Goal: Transaction & Acquisition: Obtain resource

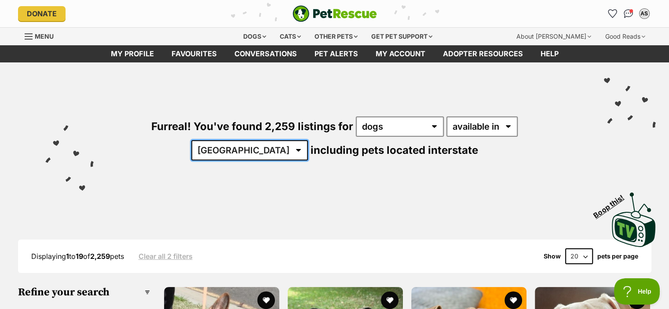
click at [308, 140] on select "Australia ACT NSW NT QLD SA TAS VIC WA" at bounding box center [249, 150] width 116 height 20
select select "WA"
click at [308, 140] on select "Australia ACT NSW NT QLD SA TAS VIC WA" at bounding box center [249, 150] width 116 height 20
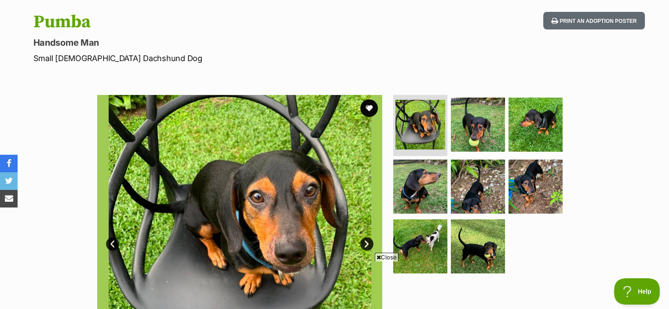
click at [368, 242] on link "Next" at bounding box center [366, 243] width 13 height 13
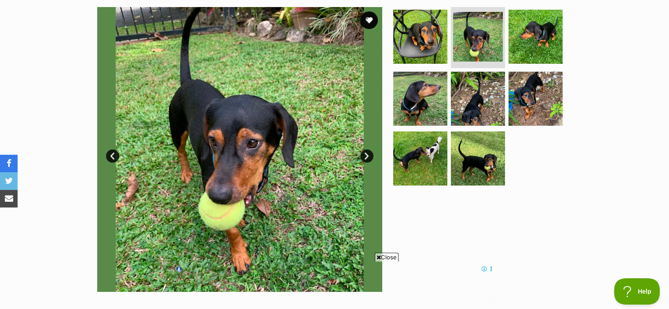
click at [366, 154] on link "Next" at bounding box center [366, 155] width 13 height 13
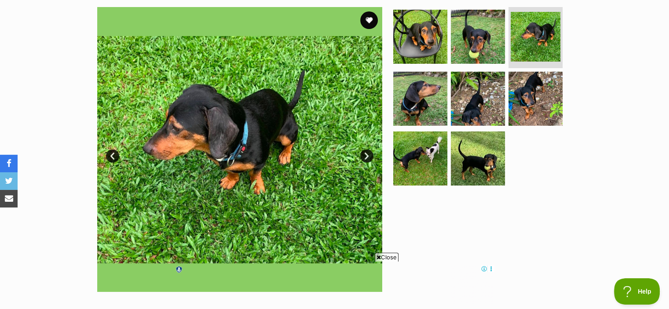
click at [366, 154] on link "Next" at bounding box center [366, 155] width 13 height 13
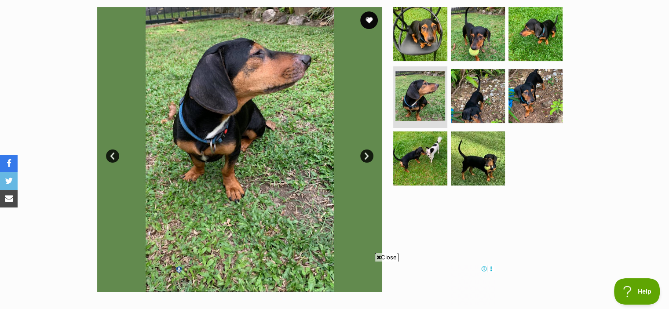
click at [366, 154] on link "Next" at bounding box center [366, 155] width 13 height 13
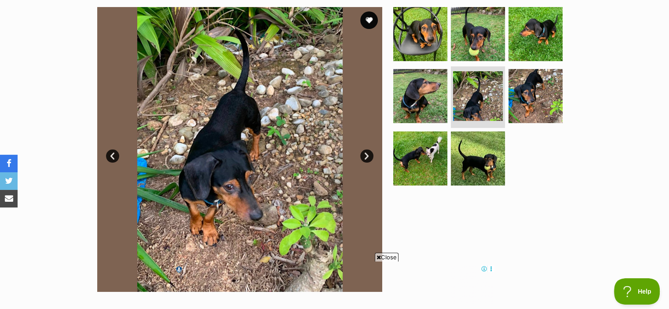
click at [366, 154] on link "Next" at bounding box center [366, 155] width 13 height 13
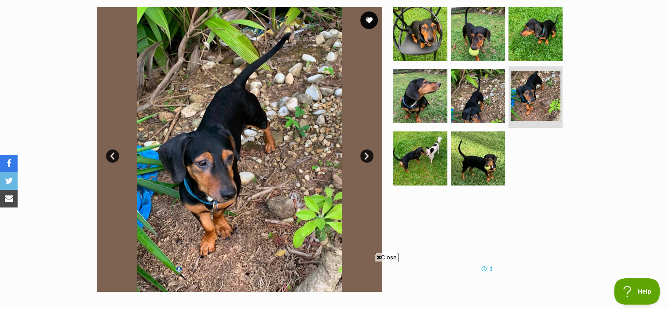
click at [366, 154] on link "Next" at bounding box center [366, 155] width 13 height 13
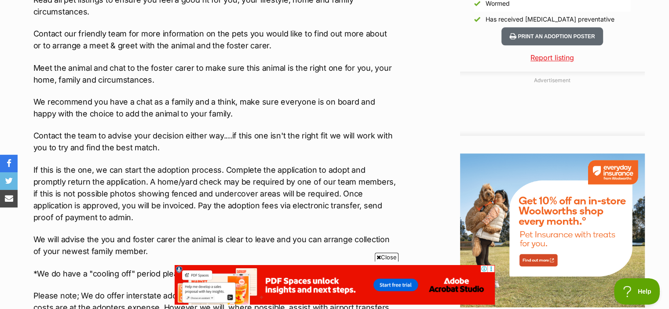
scroll to position [990, 0]
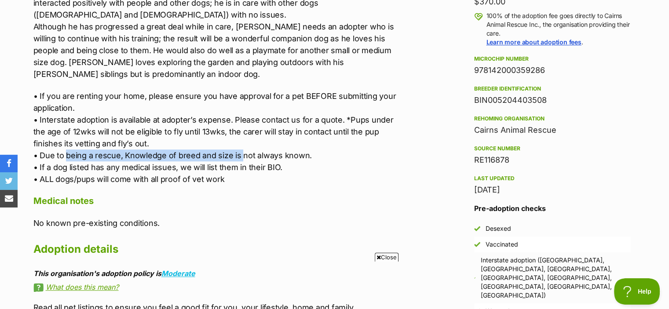
drag, startPoint x: 100, startPoint y: 144, endPoint x: 325, endPoint y: 141, distance: 225.1
click at [325, 141] on p "• If you are renting your home, please ensure you have approval for a pet BEFOR…" at bounding box center [214, 137] width 363 height 95
click at [325, 142] on p "• If you are renting your home, please ensure you have approval for a pet BEFOR…" at bounding box center [214, 137] width 363 height 95
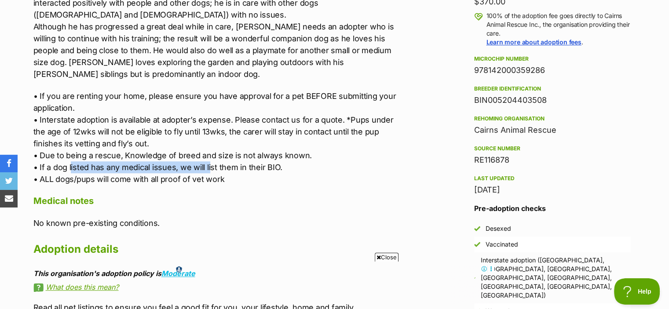
drag, startPoint x: 72, startPoint y: 160, endPoint x: 226, endPoint y: 158, distance: 154.8
click at [221, 158] on p "• If you are renting your home, please ensure you have approval for a pet BEFOR…" at bounding box center [214, 137] width 363 height 95
click at [267, 163] on p "• If you are renting your home, please ensure you have approval for a pet BEFOR…" at bounding box center [214, 137] width 363 height 95
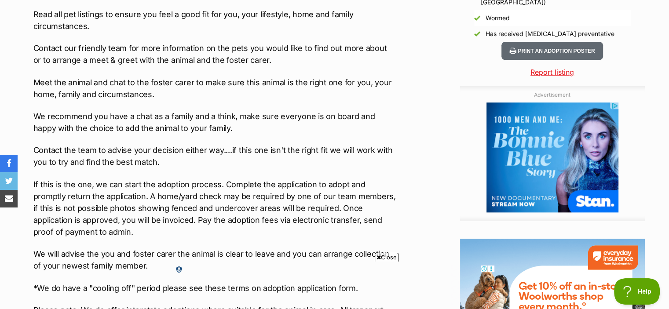
scroll to position [967, 0]
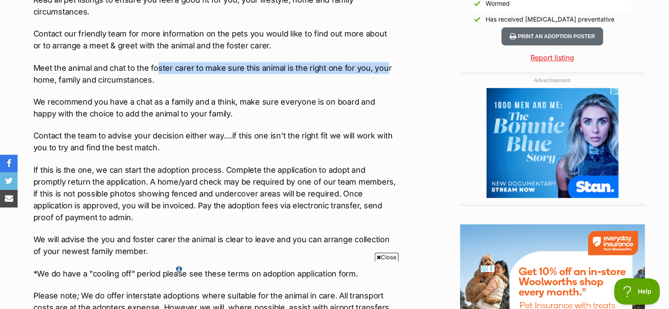
drag, startPoint x: 163, startPoint y: 55, endPoint x: 392, endPoint y: 54, distance: 229.5
click at [392, 62] on p "Meet the animal and chat to the foster carer to make sure this animal is the ri…" at bounding box center [214, 74] width 363 height 24
click at [396, 54] on div "Advertisement Adoption information I've been adopted! This pet is no longer ava…" at bounding box center [335, 51] width 620 height 1066
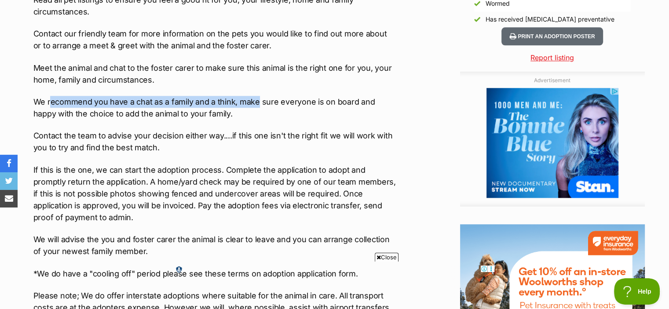
drag, startPoint x: 103, startPoint y: 91, endPoint x: 261, endPoint y: 91, distance: 157.8
click at [260, 96] on p "We recommend you have a chat as a family and a think, make sure everyone is on …" at bounding box center [214, 108] width 363 height 24
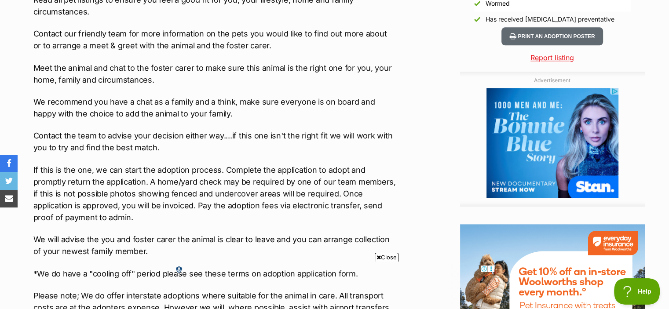
click at [266, 96] on p "We recommend you have a chat as a family and a think, make sure everyone is on …" at bounding box center [214, 108] width 363 height 24
drag, startPoint x: 260, startPoint y: 77, endPoint x: 378, endPoint y: 83, distance: 117.5
click at [375, 83] on div "Read all pet listings to ensure you feel a good fit for you, your lifestyle, ho…" at bounding box center [214, 165] width 363 height 343
click at [378, 83] on div "Read all pet listings to ensure you feel a good fit for you, your lifestyle, ho…" at bounding box center [214, 165] width 363 height 343
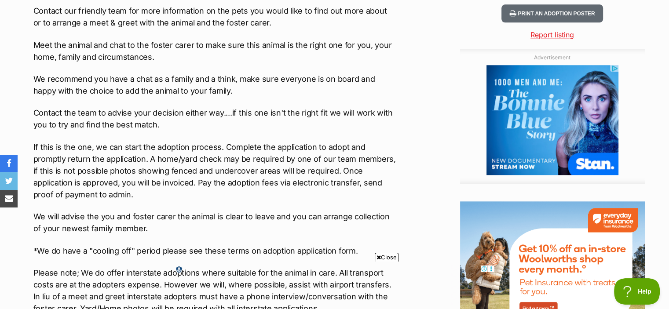
scroll to position [1011, 0]
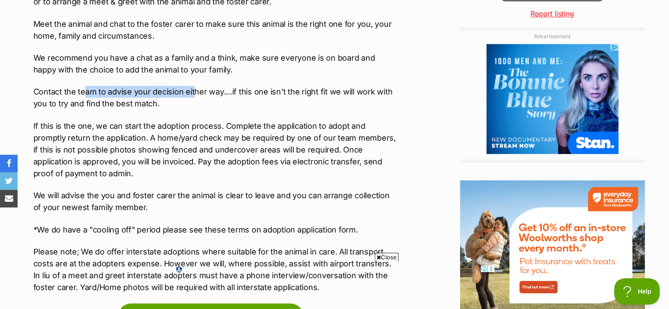
drag, startPoint x: 82, startPoint y: 84, endPoint x: 198, endPoint y: 83, distance: 116.1
click at [194, 86] on p "Contact the team to advise your decision either way....if this one isn't the ri…" at bounding box center [214, 98] width 363 height 24
click at [205, 87] on p "Contact the team to advise your decision either way....if this one isn't the ri…" at bounding box center [214, 98] width 363 height 24
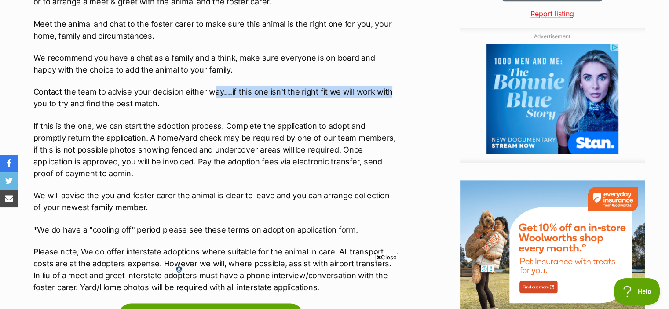
drag, startPoint x: 214, startPoint y: 75, endPoint x: 396, endPoint y: 84, distance: 182.2
click at [396, 86] on p "Contact the team to advise your decision either way....if this one isn't the ri…" at bounding box center [214, 98] width 363 height 24
click at [397, 84] on div "Advertisement Adoption information I've been adopted! This pet is no longer ava…" at bounding box center [335, 7] width 620 height 1066
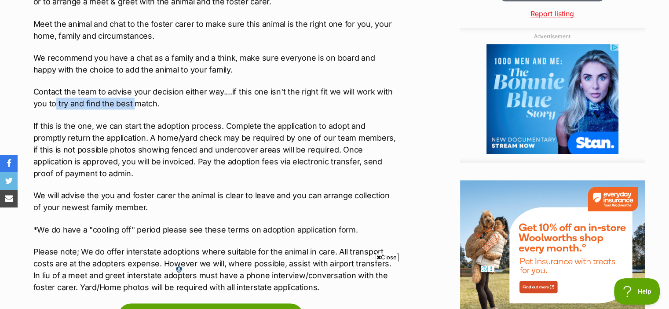
drag, startPoint x: 54, startPoint y: 87, endPoint x: 164, endPoint y: 91, distance: 110.0
click at [156, 91] on p "Contact the team to advise your decision either way....if this one isn't the ri…" at bounding box center [214, 98] width 363 height 24
click at [181, 92] on p "Contact the team to advise your decision either way....if this one isn't the ri…" at bounding box center [214, 98] width 363 height 24
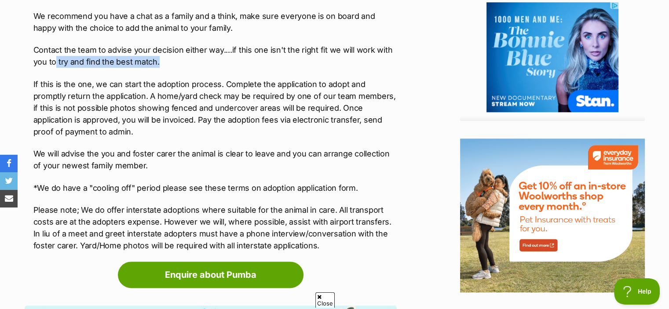
scroll to position [0, 0]
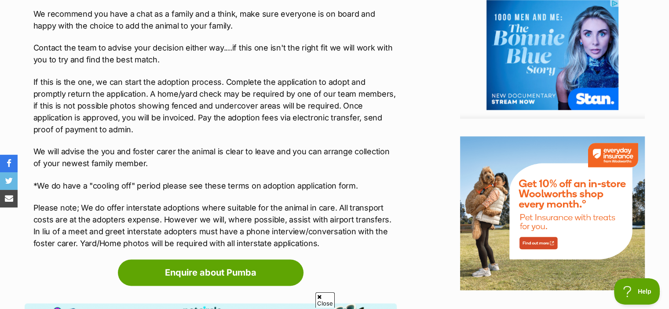
click at [177, 119] on p "If this is the one, we can start the adoption process. Complete the application…" at bounding box center [214, 105] width 363 height 59
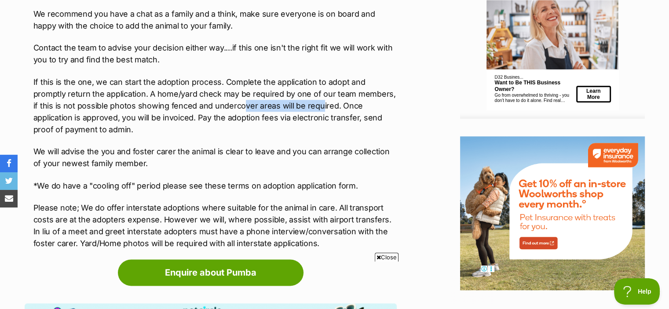
drag, startPoint x: 216, startPoint y: 94, endPoint x: 298, endPoint y: 98, distance: 81.8
click at [297, 98] on p "If this is the one, we can start the adoption process. Complete the application…" at bounding box center [214, 105] width 363 height 59
click at [311, 98] on p "If this is the one, we can start the adoption process. Complete the application…" at bounding box center [214, 105] width 363 height 59
drag, startPoint x: 106, startPoint y: 107, endPoint x: 178, endPoint y: 107, distance: 71.2
click at [177, 107] on p "If this is the one, we can start the adoption process. Complete the application…" at bounding box center [214, 105] width 363 height 59
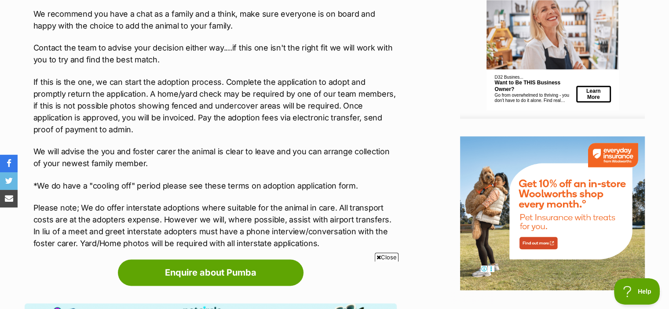
click at [215, 113] on p "If this is the one, we can start the adoption process. Complete the application…" at bounding box center [214, 105] width 363 height 59
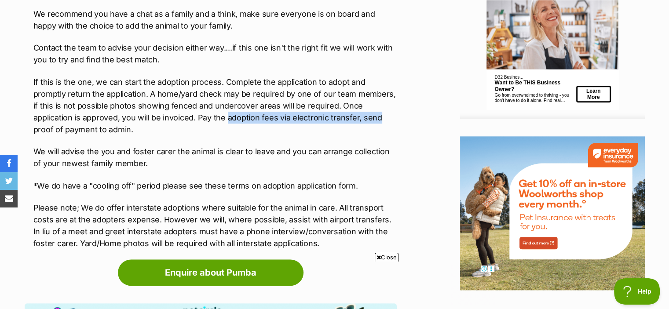
drag, startPoint x: 239, startPoint y: 109, endPoint x: 356, endPoint y: 111, distance: 117.4
click at [344, 110] on p "If this is the one, we can start the adoption process. Complete the application…" at bounding box center [214, 105] width 363 height 59
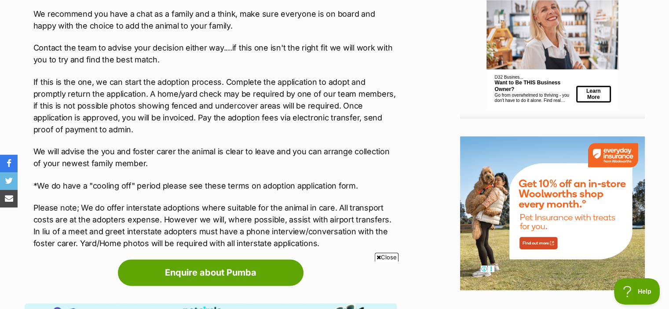
click at [365, 114] on p "If this is the one, we can start the adoption process. Complete the application…" at bounding box center [214, 105] width 363 height 59
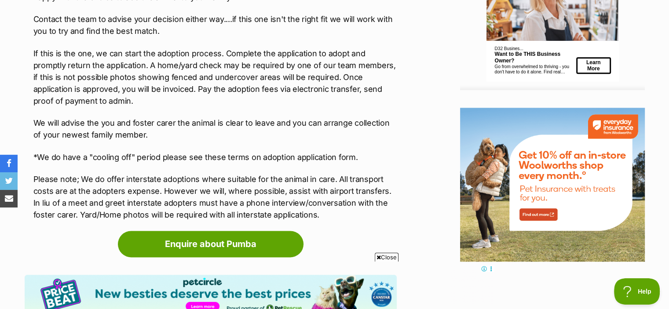
scroll to position [1099, 0]
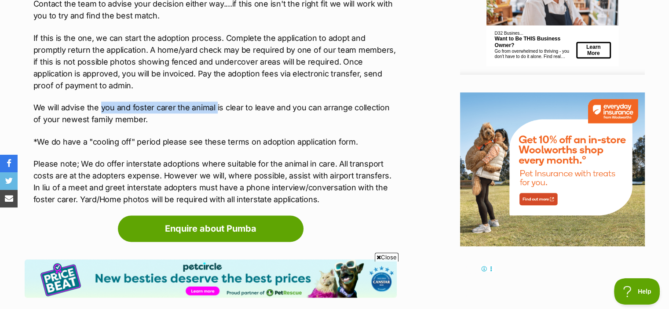
drag, startPoint x: 109, startPoint y: 96, endPoint x: 240, endPoint y: 93, distance: 131.9
click at [227, 102] on p "We will advise the you and foster carer the animal is clear to leave and you ca…" at bounding box center [214, 114] width 363 height 24
click at [246, 102] on p "We will advise the you and foster carer the animal is clear to leave and you ca…" at bounding box center [214, 114] width 363 height 24
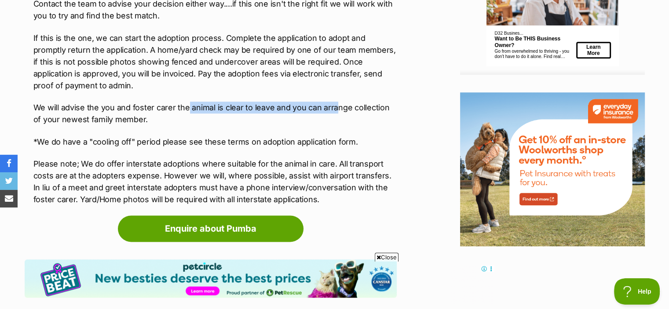
drag, startPoint x: 190, startPoint y: 95, endPoint x: 361, endPoint y: 93, distance: 171.5
click at [361, 102] on p "We will advise the you and foster carer the animal is clear to leave and you ca…" at bounding box center [214, 114] width 363 height 24
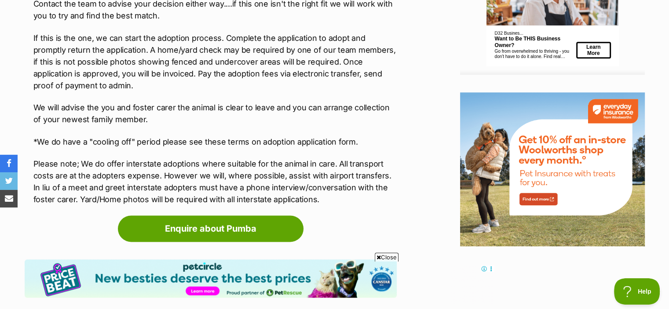
click at [370, 102] on p "We will advise the you and foster carer the animal is clear to leave and you ca…" at bounding box center [214, 114] width 363 height 24
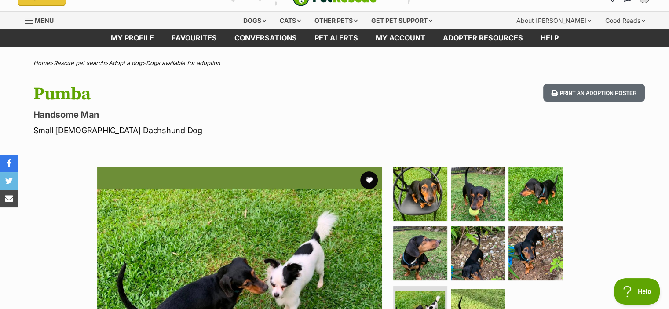
scroll to position [0, 0]
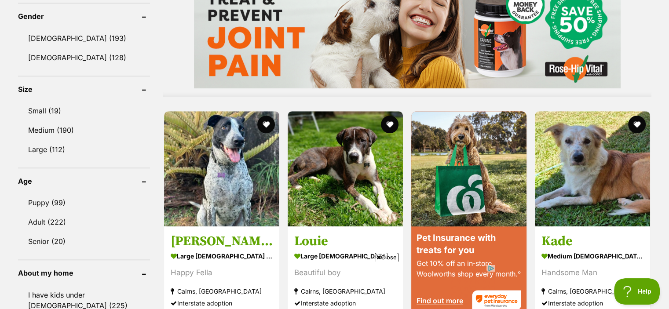
scroll to position [747, 0]
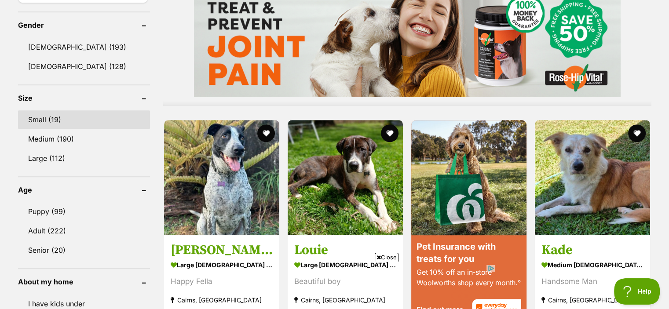
click at [42, 116] on link "Small (19)" at bounding box center [84, 119] width 132 height 18
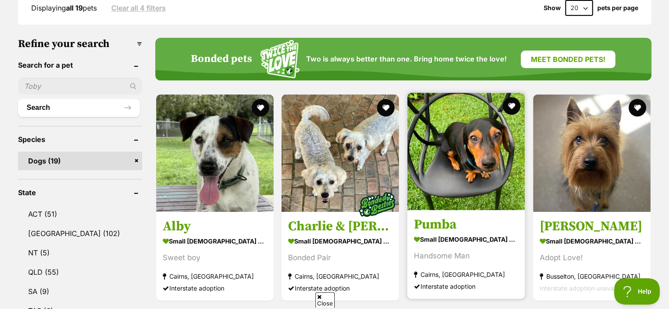
scroll to position [264, 0]
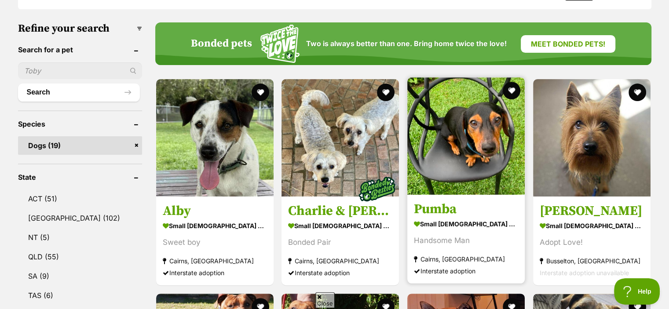
click at [476, 135] on img at bounding box center [465, 135] width 117 height 117
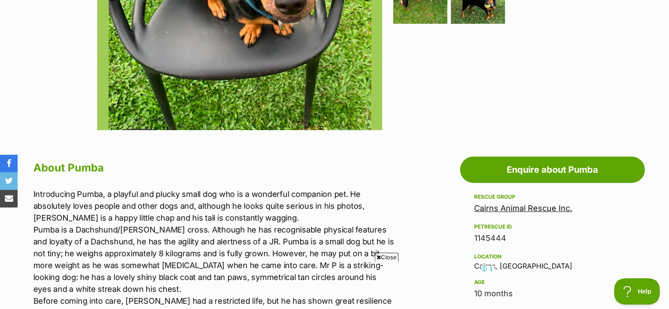
scroll to position [396, 0]
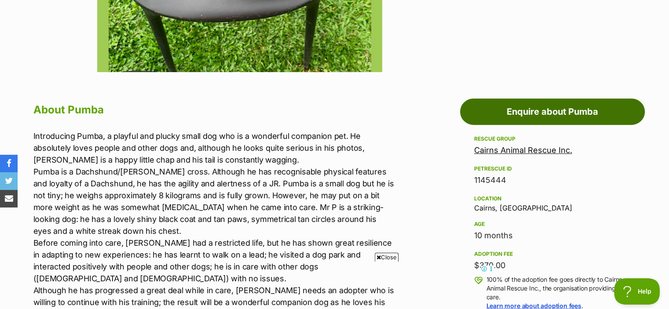
click at [550, 108] on link "Enquire about Pumba" at bounding box center [552, 111] width 185 height 26
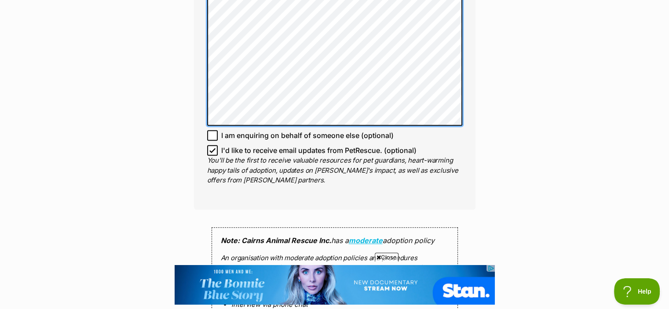
scroll to position [703, 0]
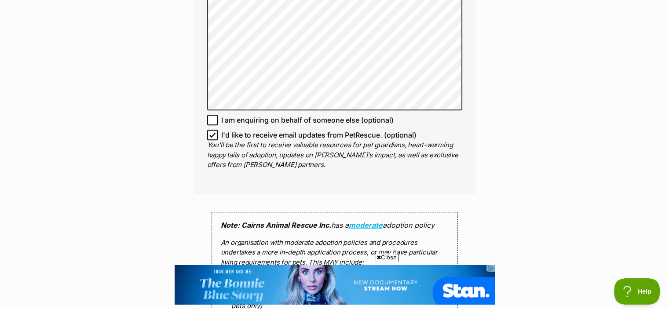
click at [210, 132] on icon at bounding box center [212, 135] width 6 height 6
click at [210, 131] on input "I'd like to receive email updates from PetRescue. (optional)" at bounding box center [212, 135] width 11 height 11
checkbox input "false"
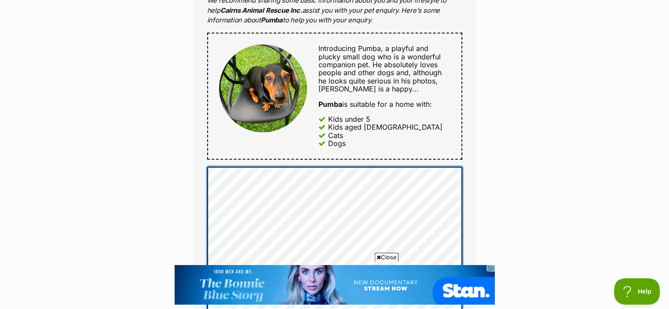
scroll to position [396, 0]
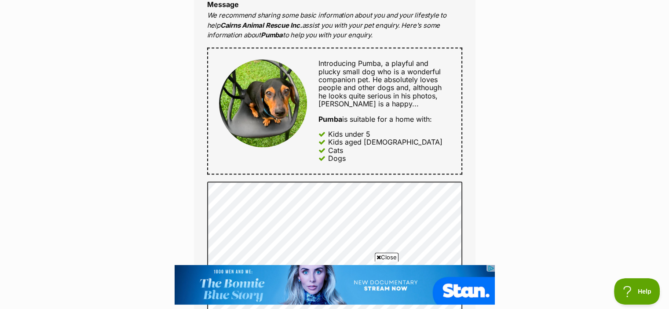
click at [386, 85] on span "Introducing Pumba, a playful and plucky small dog who is a wonderful companion …" at bounding box center [379, 83] width 123 height 49
click at [459, 168] on div "Introducing Pumba, a playful and plucky small dog who is a wonderful companion …" at bounding box center [334, 110] width 255 height 127
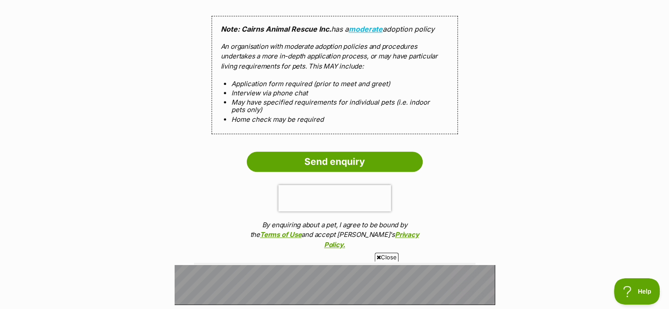
scroll to position [967, 0]
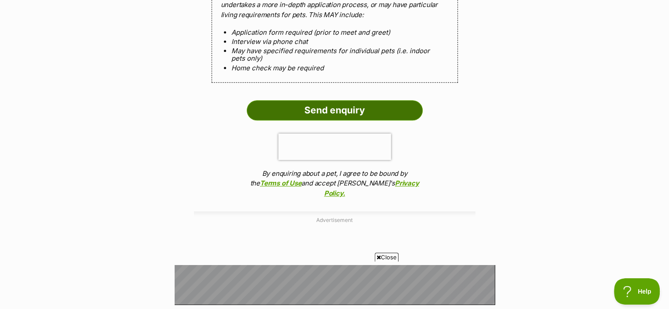
click at [336, 110] on input "Send enquiry" at bounding box center [335, 110] width 176 height 20
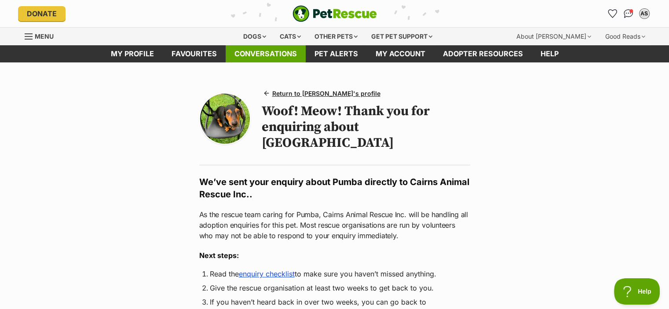
click at [277, 54] on link "Conversations" at bounding box center [266, 53] width 80 height 17
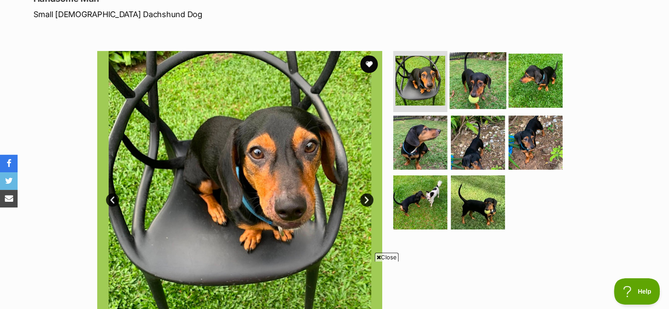
click at [490, 81] on img at bounding box center [477, 80] width 57 height 57
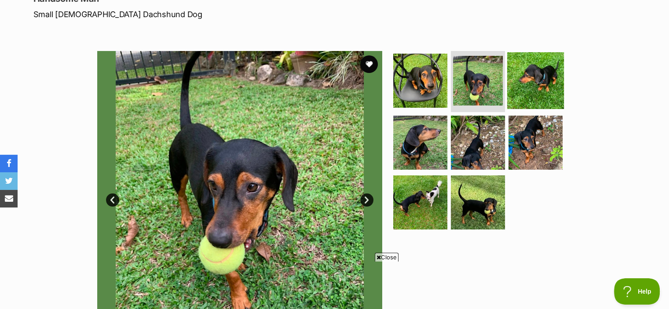
click at [543, 84] on img at bounding box center [535, 80] width 57 height 57
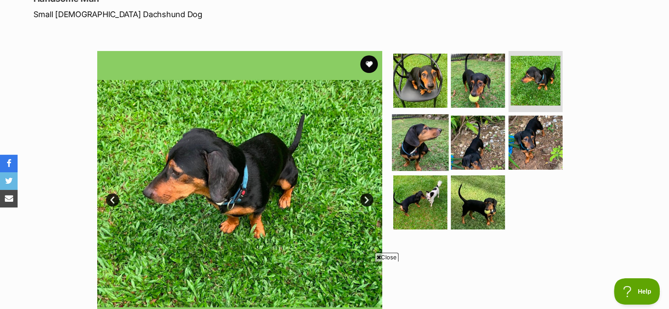
click at [434, 142] on img at bounding box center [420, 142] width 57 height 57
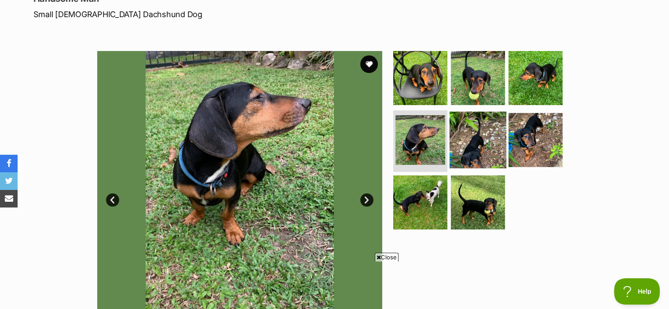
click at [477, 140] on img at bounding box center [477, 140] width 57 height 57
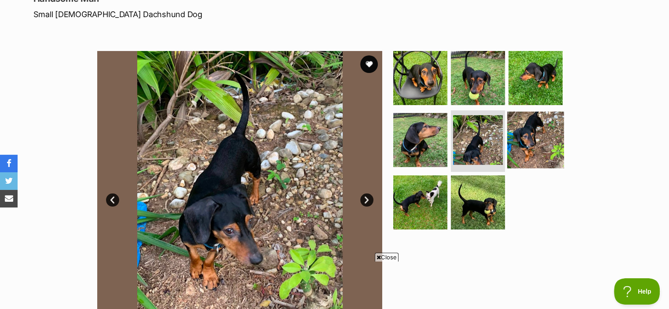
click at [536, 136] on img at bounding box center [535, 140] width 57 height 57
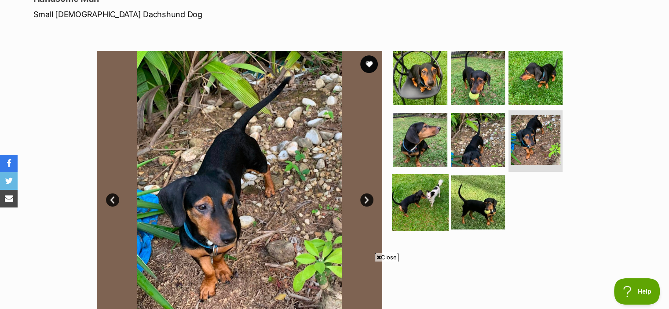
click at [428, 200] on img at bounding box center [420, 202] width 57 height 57
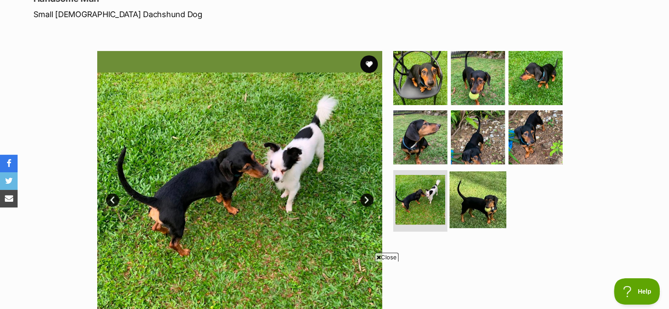
click at [485, 198] on img at bounding box center [477, 199] width 57 height 57
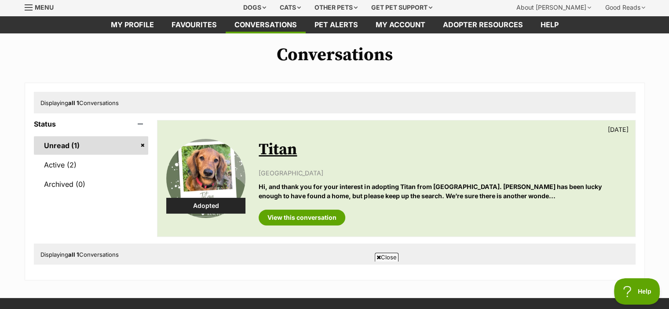
scroll to position [44, 0]
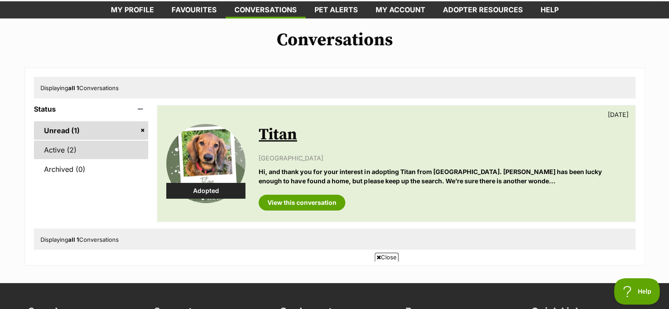
click at [56, 151] on link "Active (2)" at bounding box center [91, 150] width 115 height 18
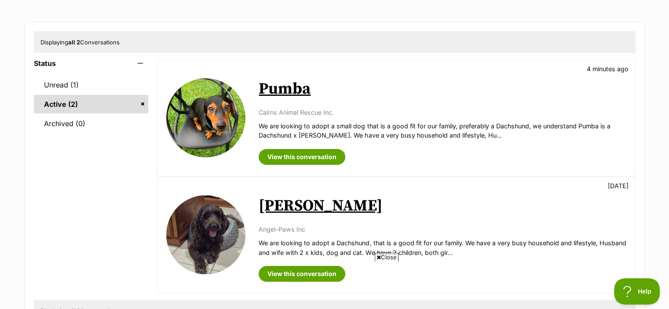
scroll to position [88, 0]
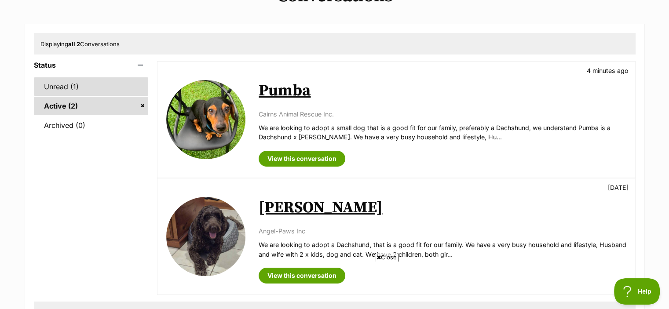
click at [63, 87] on link "Unread (1)" at bounding box center [91, 86] width 115 height 18
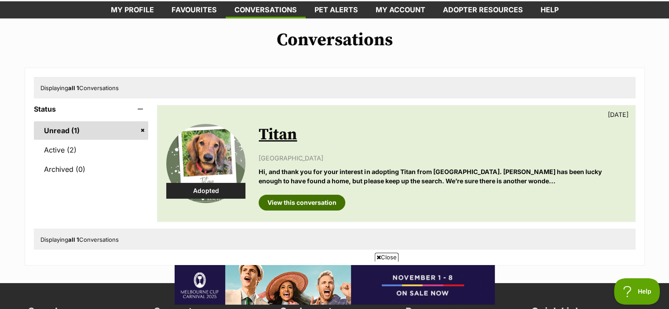
click at [311, 201] on link "View this conversation" at bounding box center [301, 203] width 87 height 16
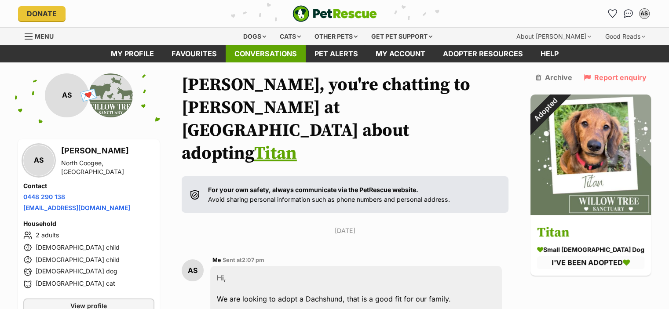
click at [279, 54] on link "Conversations" at bounding box center [266, 53] width 80 height 17
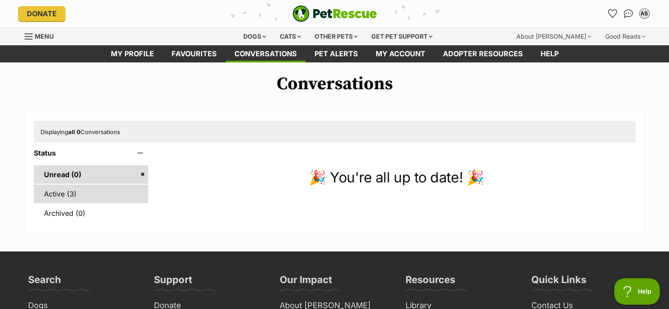
click at [50, 194] on link "Active (3)" at bounding box center [91, 194] width 115 height 18
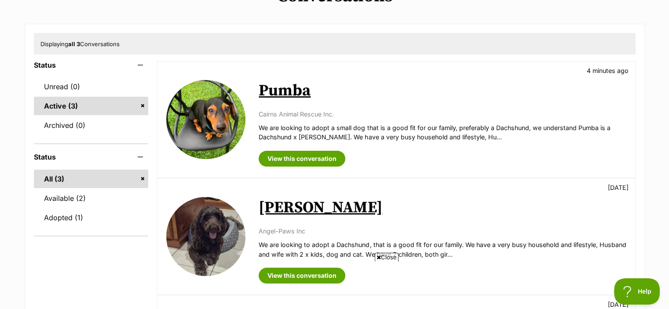
scroll to position [88, 0]
